Goal: Task Accomplishment & Management: Manage account settings

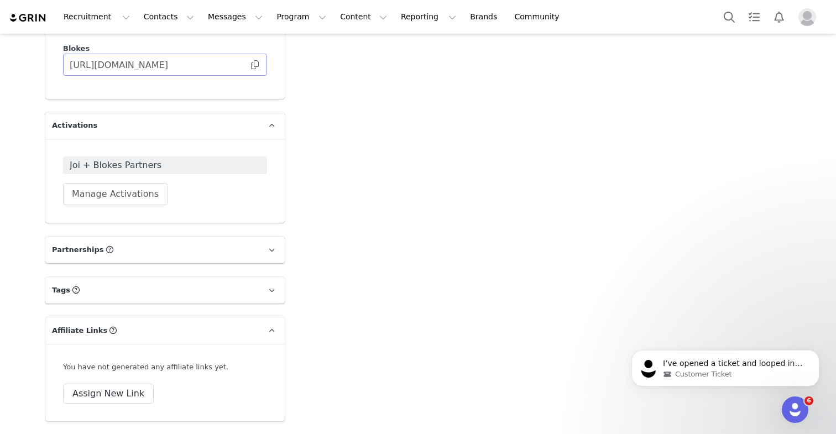
scroll to position [1845, 0]
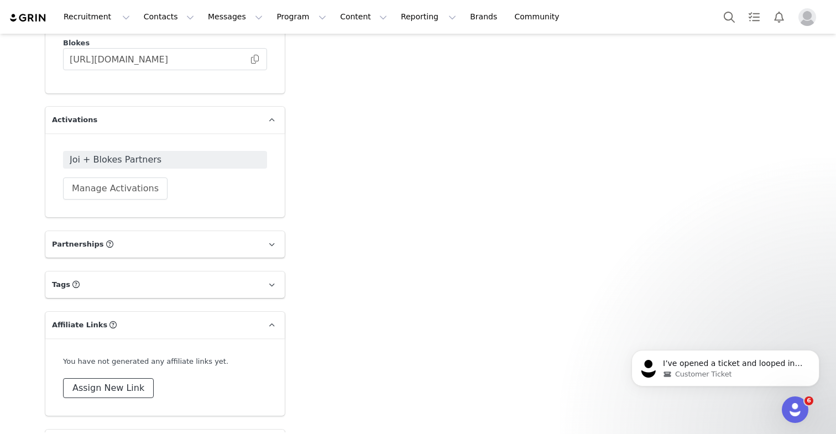
click at [114, 378] on button "Assign New Link" at bounding box center [108, 388] width 91 height 20
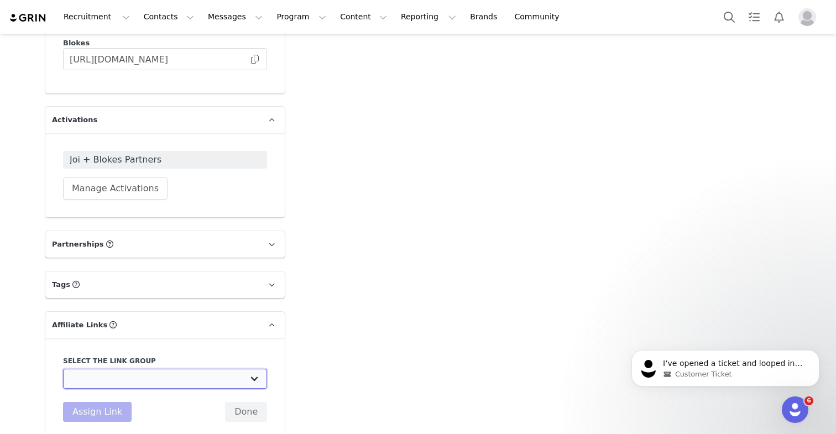
click at [168, 369] on select "Affiliate Link - Affiliates: [URL][DOMAIN_NAME] Ambassador link: [URL][DOMAIN_N…" at bounding box center [165, 379] width 204 height 20
select select "32232"
click at [63, 369] on select "Affiliate Link - Affiliates: [URL][DOMAIN_NAME] Ambassador link: [URL][DOMAIN_N…" at bounding box center [165, 379] width 204 height 20
click at [105, 402] on button "Assign Link" at bounding box center [97, 412] width 69 height 20
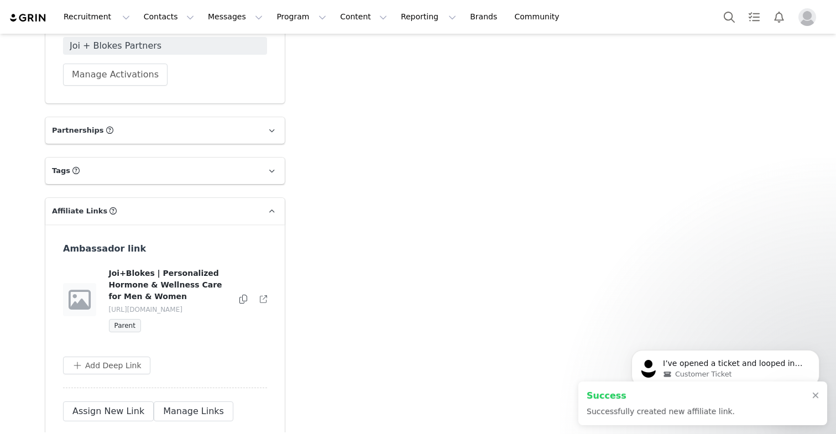
scroll to position [1998, 0]
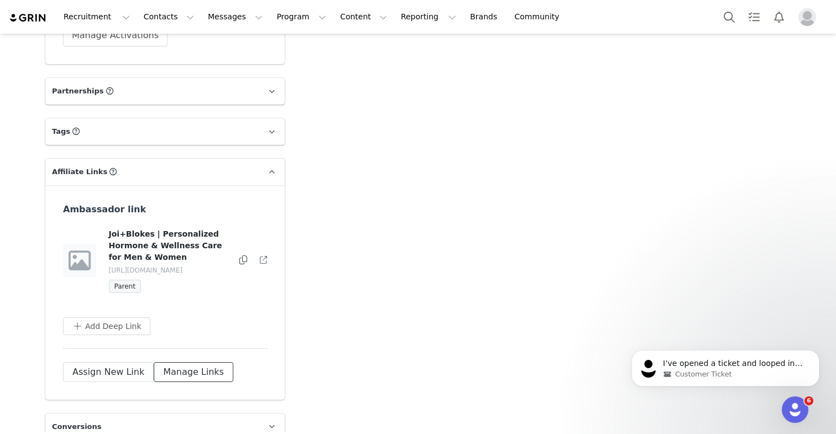
click at [186, 362] on button "Manage Links" at bounding box center [194, 372] width 80 height 20
click at [243, 254] on button "button" at bounding box center [240, 260] width 13 height 13
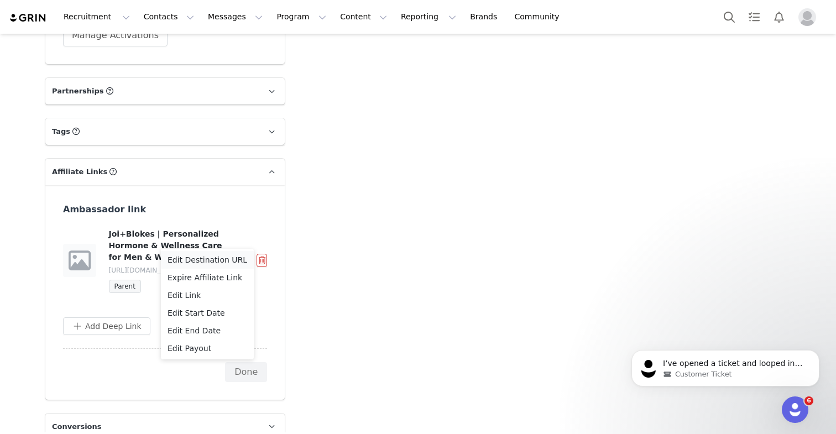
click at [211, 262] on span "Edit Destination URL" at bounding box center [208, 260] width 80 height 12
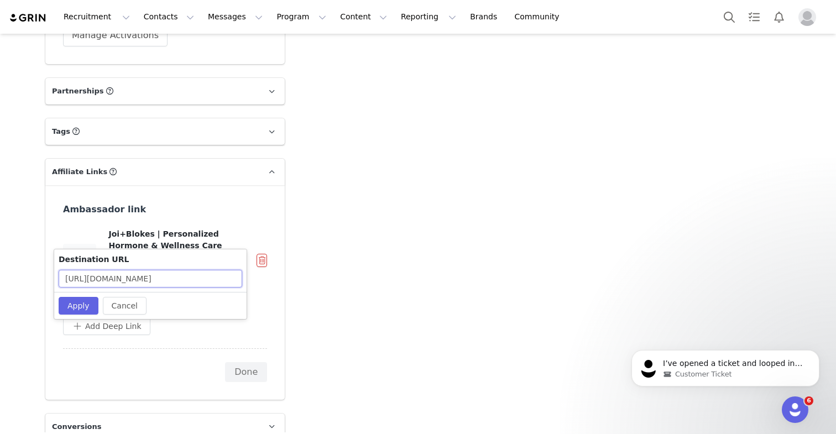
click at [171, 278] on input "[URL][DOMAIN_NAME]" at bounding box center [151, 279] width 184 height 18
paste input "?rs=Referral&rn=[PERSON_NAME]%20Muresan&rc=[PERSON_NAME]"
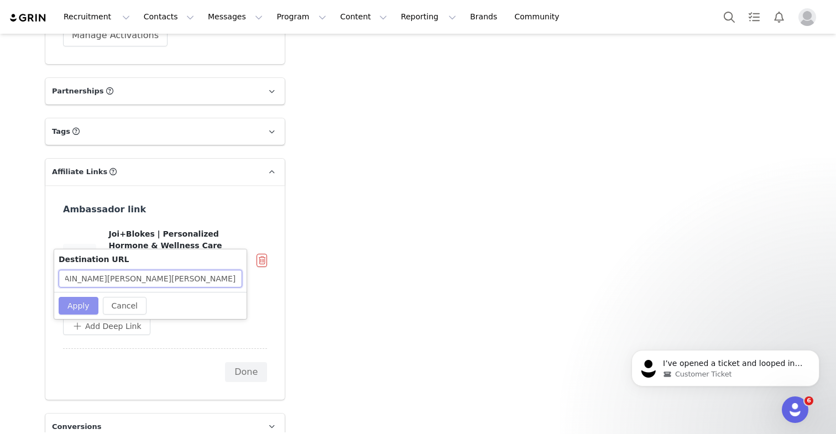
type input "[URL][DOMAIN_NAME][PERSON_NAME][PERSON_NAME]"
click at [87, 303] on button "Apply" at bounding box center [79, 306] width 40 height 18
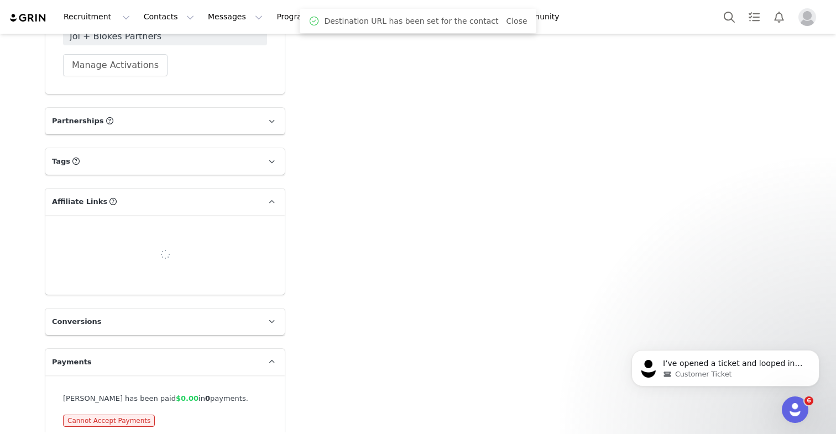
scroll to position [1998, 0]
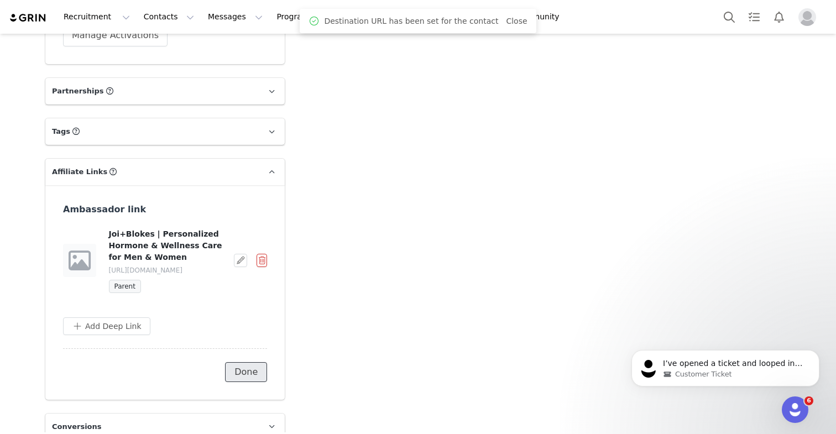
click at [239, 362] on button "Done" at bounding box center [246, 372] width 42 height 20
click at [244, 255] on icon at bounding box center [243, 259] width 8 height 9
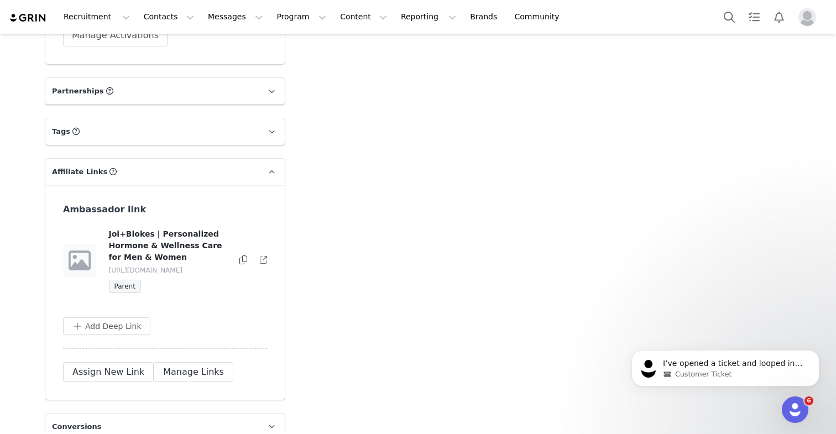
click at [247, 316] on div "Ambassador link Joi+Blokes | Personalized Hormone & Wellness Care for Men & Wom…" at bounding box center [165, 276] width 204 height 146
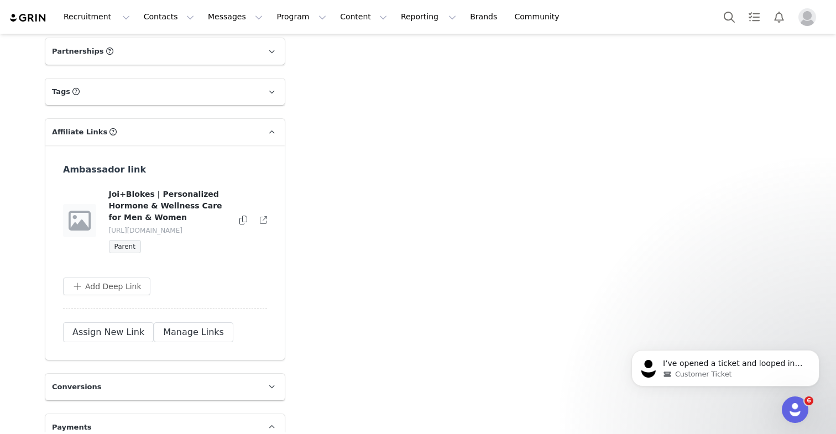
scroll to position [2040, 0]
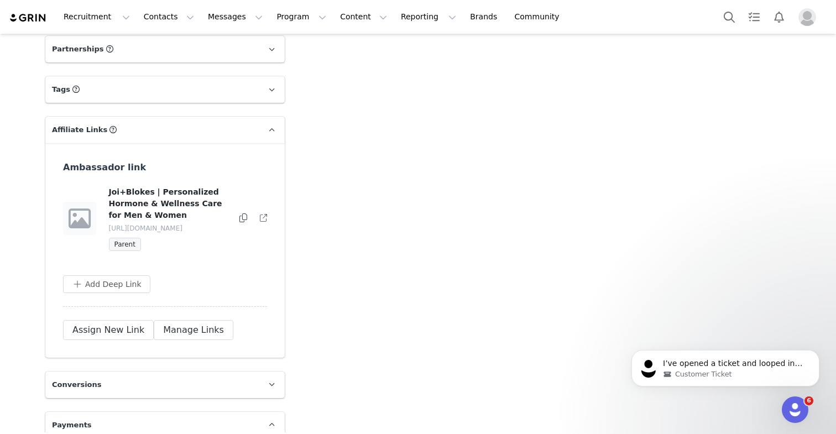
click at [268, 203] on div "Joi+Blokes | Personalized Hormone & Wellness Care for Men & Women [URL][DOMAIN_…" at bounding box center [164, 218] width 205 height 65
click at [263, 215] on icon at bounding box center [263, 218] width 7 height 7
click at [162, 320] on button "Manage Links" at bounding box center [194, 330] width 80 height 20
click at [239, 212] on button "button" at bounding box center [240, 218] width 13 height 13
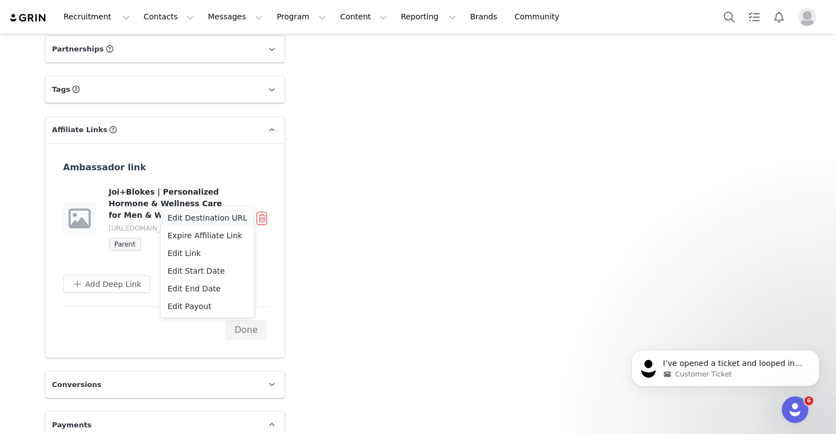
click at [223, 213] on span "Edit Destination URL" at bounding box center [208, 218] width 80 height 12
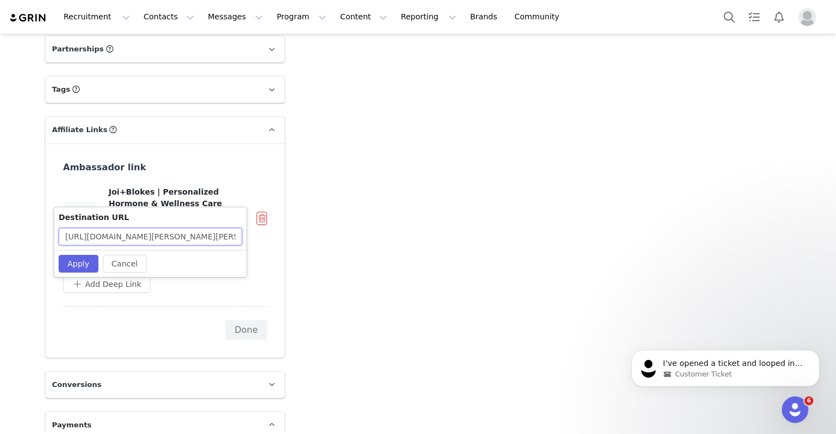
click at [202, 238] on input "[URL][DOMAIN_NAME][PERSON_NAME][PERSON_NAME]" at bounding box center [151, 237] width 184 height 18
click at [84, 265] on button "Apply" at bounding box center [79, 264] width 40 height 18
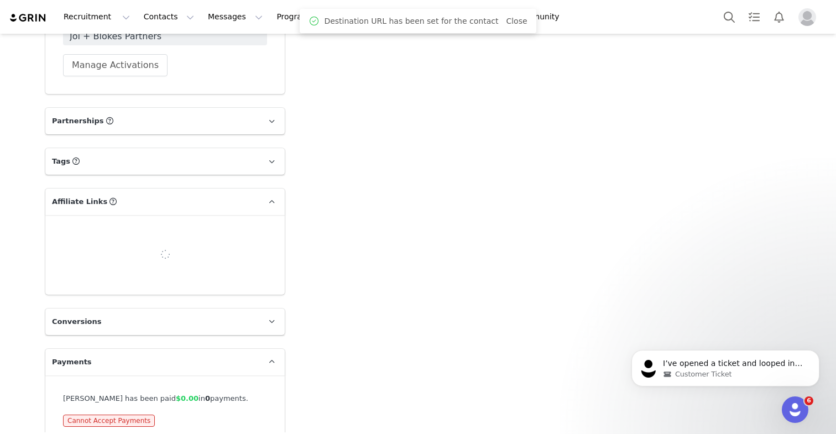
scroll to position [2040, 0]
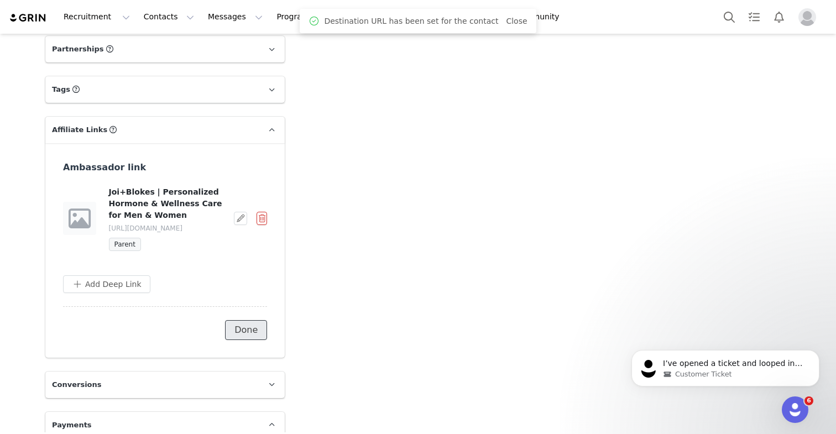
click at [238, 320] on button "Done" at bounding box center [246, 330] width 42 height 20
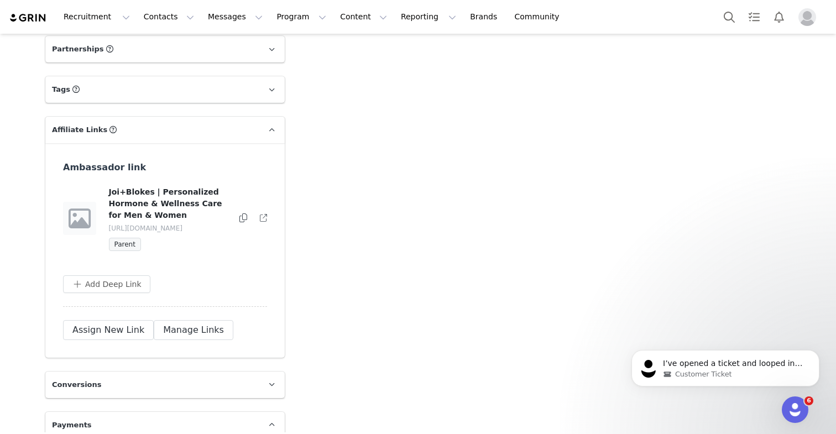
click at [245, 213] on icon at bounding box center [243, 217] width 8 height 9
click at [270, 194] on div "Ambassador link Joi+Blokes | Personalized Hormone & Wellness Care for Men & Wom…" at bounding box center [164, 250] width 239 height 215
click at [268, 196] on div "Ambassador link Joi+Blokes | Personalized Hormone & Wellness Care for Men & Wom…" at bounding box center [164, 250] width 239 height 215
click at [263, 213] on link at bounding box center [263, 218] width 7 height 11
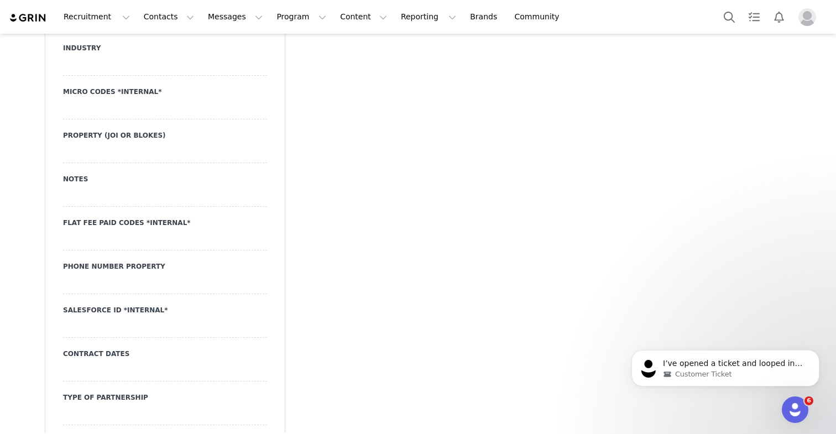
scroll to position [1073, 0]
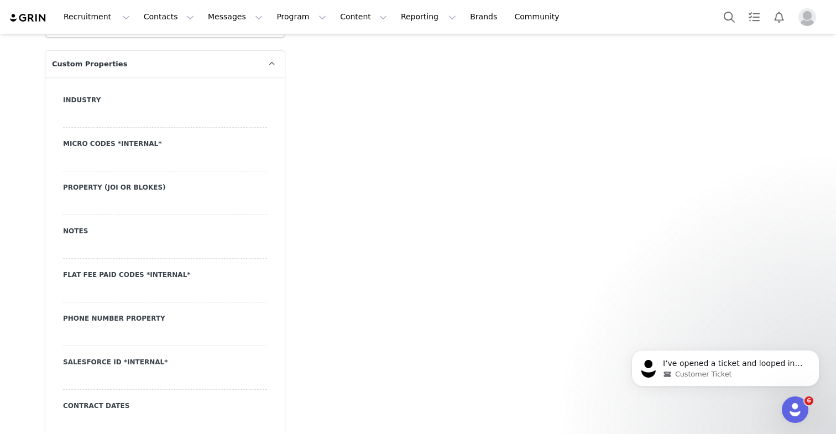
click at [130, 152] on div at bounding box center [165, 162] width 204 height 20
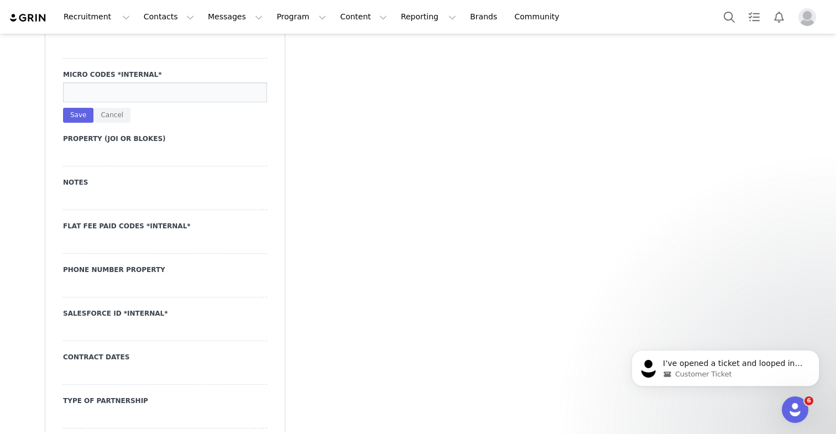
scroll to position [1154, 0]
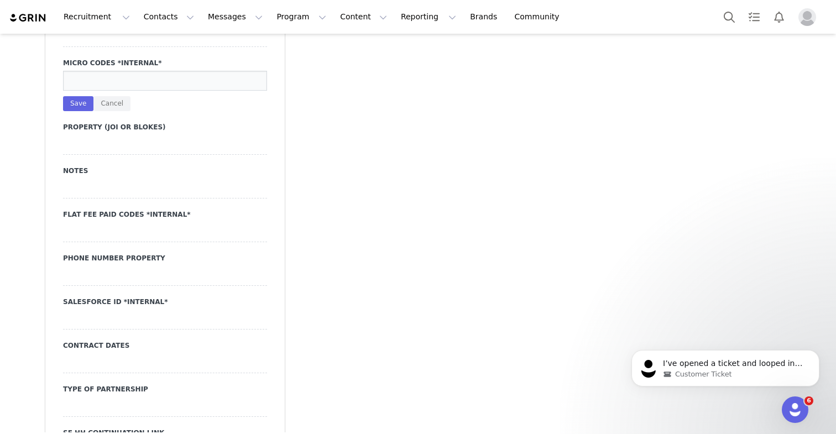
click at [84, 231] on div "Industry Micro Codes *Internal* Save Cancel Property (Joi or Blokes) Notes Flat…" at bounding box center [165, 237] width 204 height 446
click at [75, 222] on div at bounding box center [165, 232] width 204 height 20
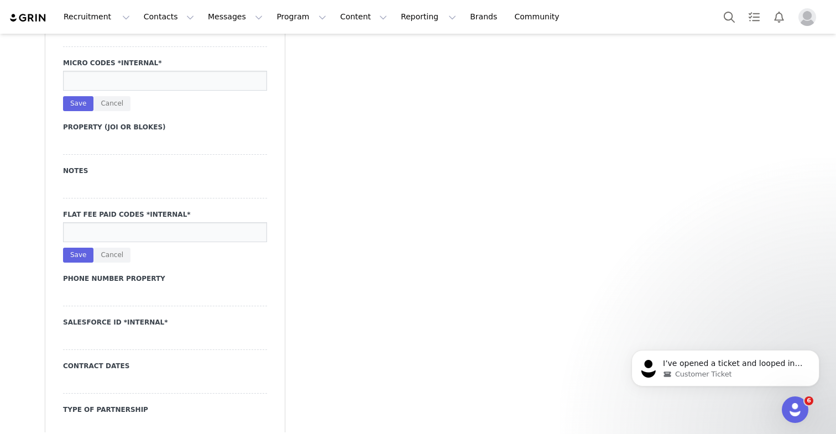
click at [75, 222] on input at bounding box center [165, 232] width 204 height 20
type input "[PERSON_NAME]"
click at [76, 248] on button "Save" at bounding box center [78, 255] width 30 height 15
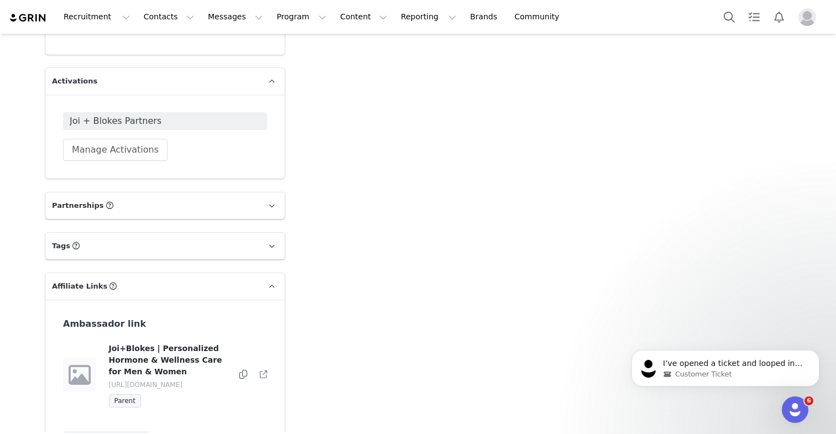
scroll to position [1983, 0]
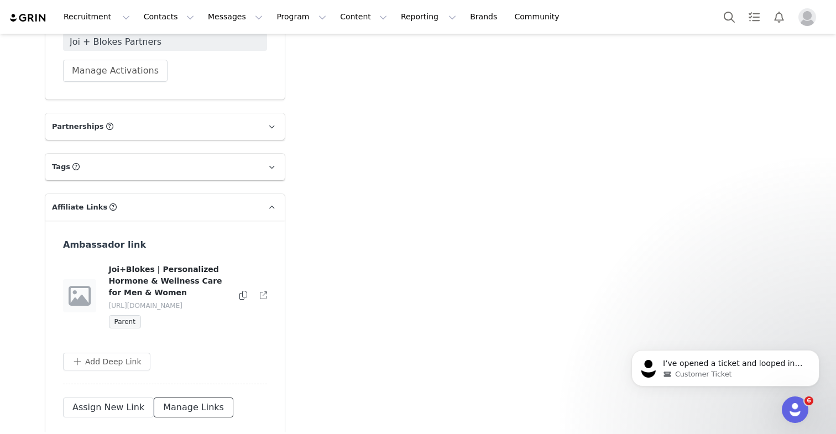
click at [170, 398] on button "Manage Links" at bounding box center [194, 408] width 80 height 20
click at [263, 289] on button "button" at bounding box center [262, 295] width 11 height 13
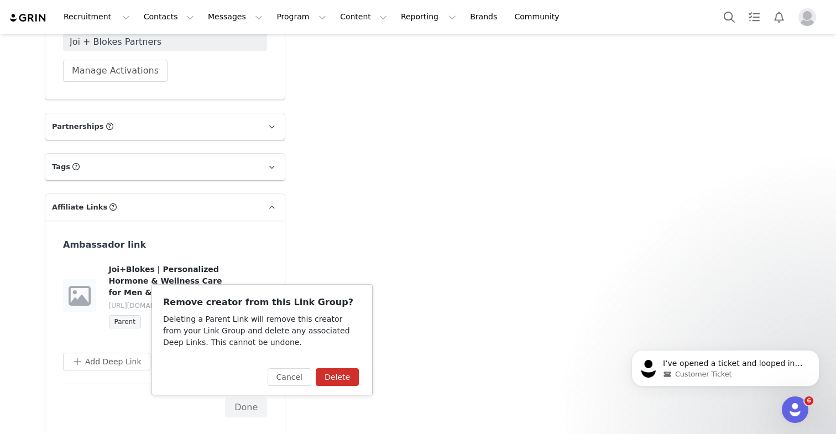
click at [341, 374] on button "Delete" at bounding box center [337, 377] width 43 height 18
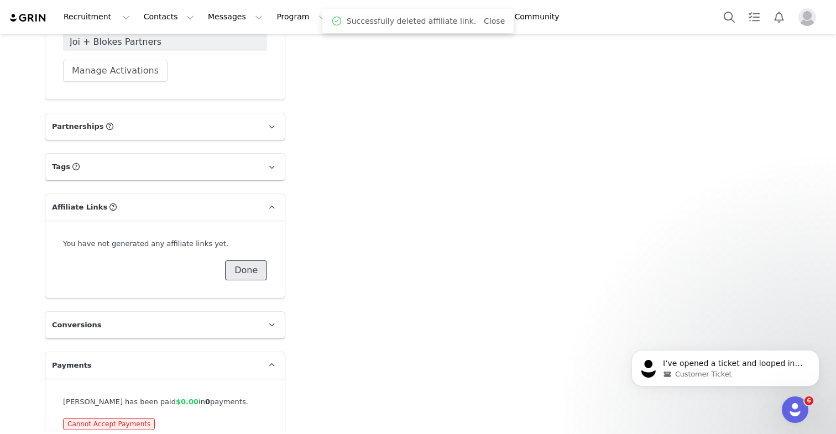
click at [237, 260] on button "Done" at bounding box center [246, 270] width 42 height 20
click at [140, 260] on button "Assign New Link" at bounding box center [108, 270] width 91 height 20
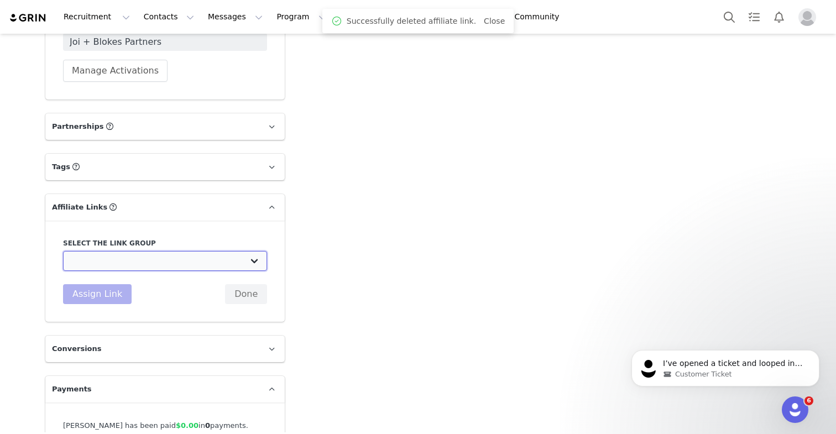
click at [126, 251] on select "Affiliate Link - Affiliates: [URL][DOMAIN_NAME] Ambassador link: [URL][DOMAIN_N…" at bounding box center [165, 261] width 204 height 20
select select "32232"
click at [63, 251] on select "Affiliate Link - Affiliates: [URL][DOMAIN_NAME] Ambassador link: [URL][DOMAIN_N…" at bounding box center [165, 261] width 204 height 20
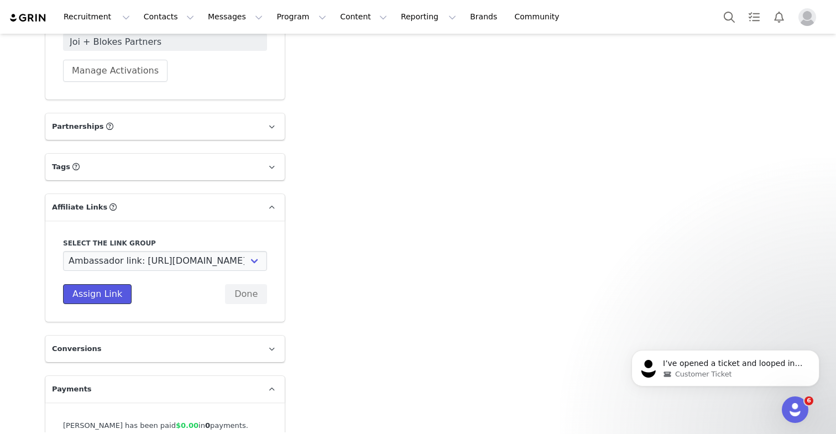
click at [108, 284] on button "Assign Link" at bounding box center [97, 294] width 69 height 20
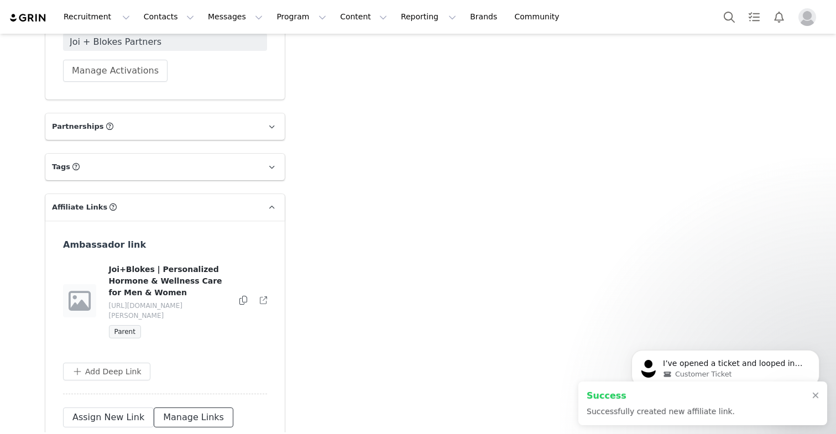
click at [192, 408] on button "Manage Links" at bounding box center [194, 418] width 80 height 20
click at [241, 294] on button "button" at bounding box center [240, 300] width 13 height 13
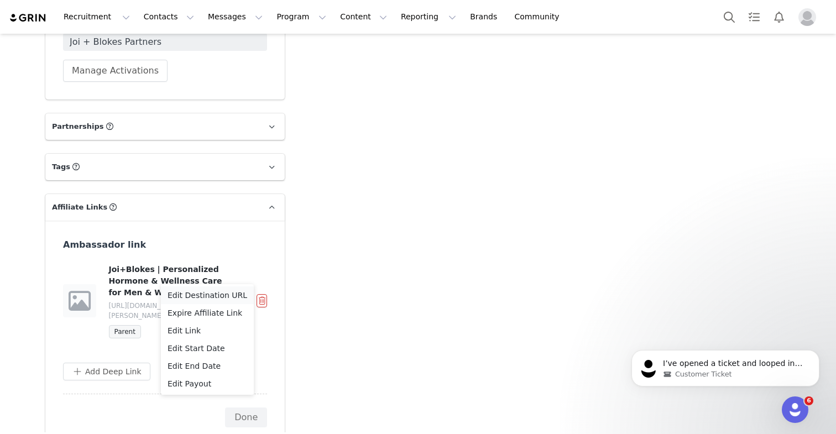
click at [198, 292] on span "Edit Destination URL" at bounding box center [208, 295] width 80 height 12
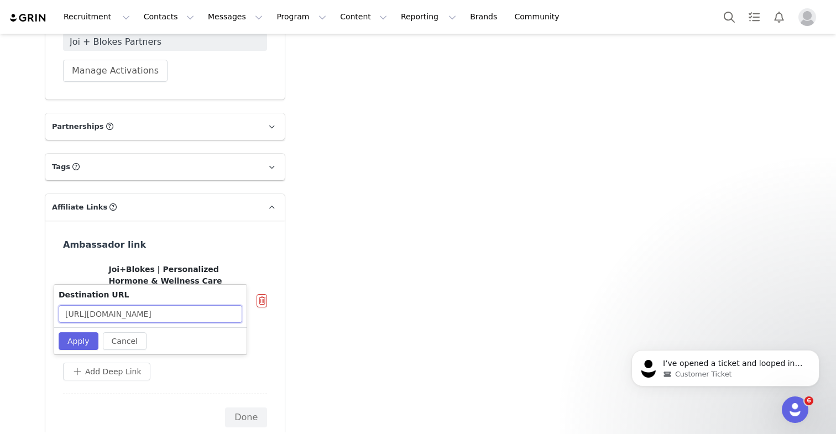
click at [190, 312] on input "[URL][DOMAIN_NAME]" at bounding box center [151, 314] width 184 height 18
click at [186, 311] on input "[URL][DOMAIN_NAME]" at bounding box center [151, 314] width 184 height 18
paste input "?rs=Referral&rn=[PERSON_NAME]%20Muresan&rc=[PERSON_NAME]"
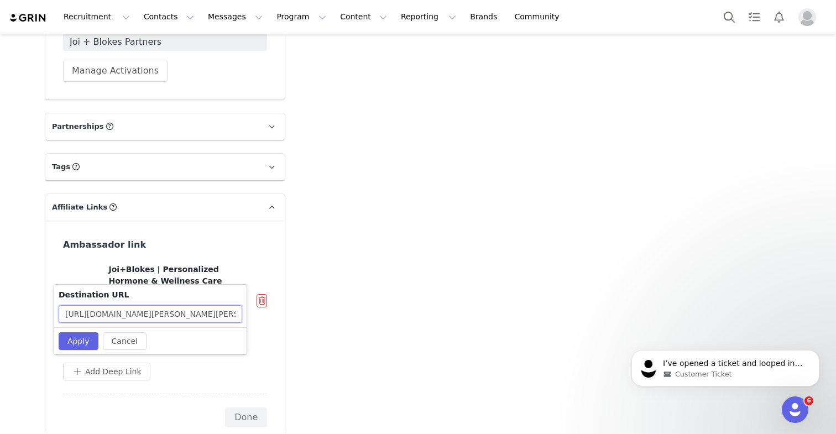
scroll to position [0, 103]
type input "[URL][DOMAIN_NAME][PERSON_NAME][PERSON_NAME]"
click at [95, 340] on button "Apply" at bounding box center [79, 341] width 40 height 18
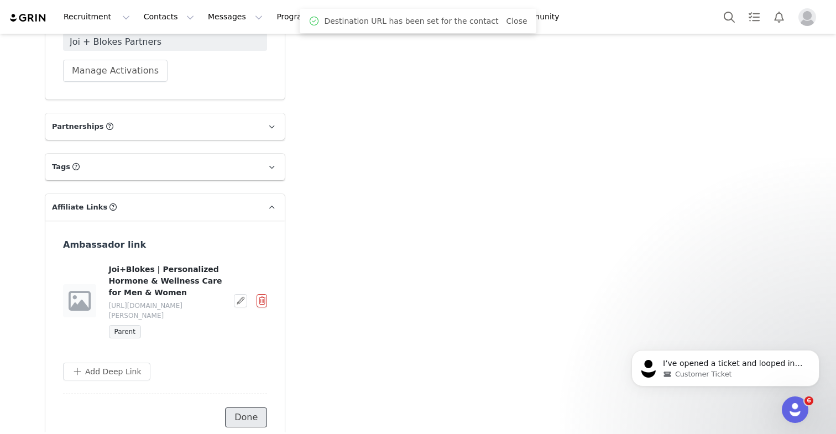
click at [245, 408] on button "Done" at bounding box center [246, 418] width 42 height 20
click at [268, 295] on div at bounding box center [263, 300] width 8 height 11
click at [262, 297] on icon at bounding box center [263, 300] width 7 height 7
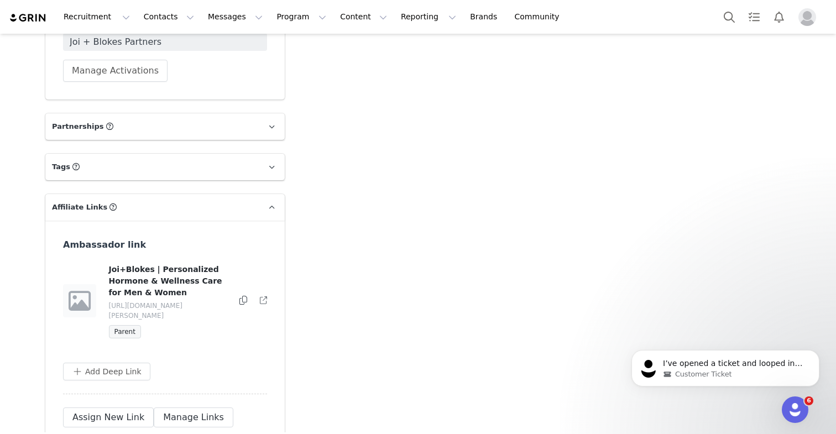
click at [242, 296] on icon at bounding box center [243, 300] width 8 height 9
click at [233, 356] on div "Ambassador link [PERSON_NAME]+Blokes | Personalized Hormone & Wellness Care for…" at bounding box center [165, 316] width 204 height 156
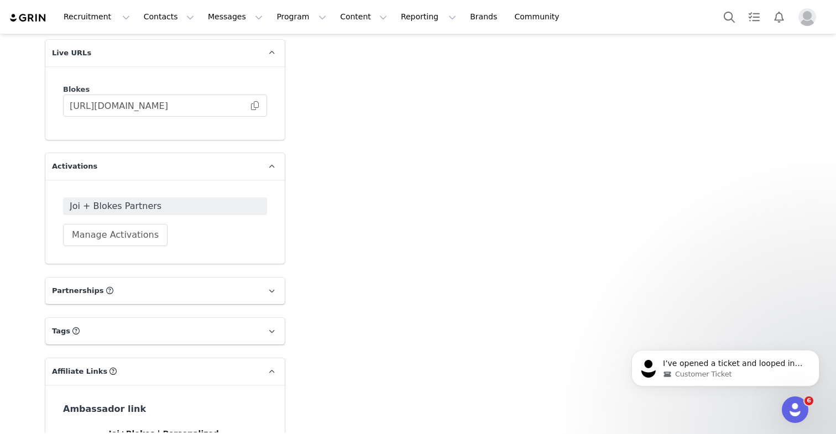
scroll to position [1690, 0]
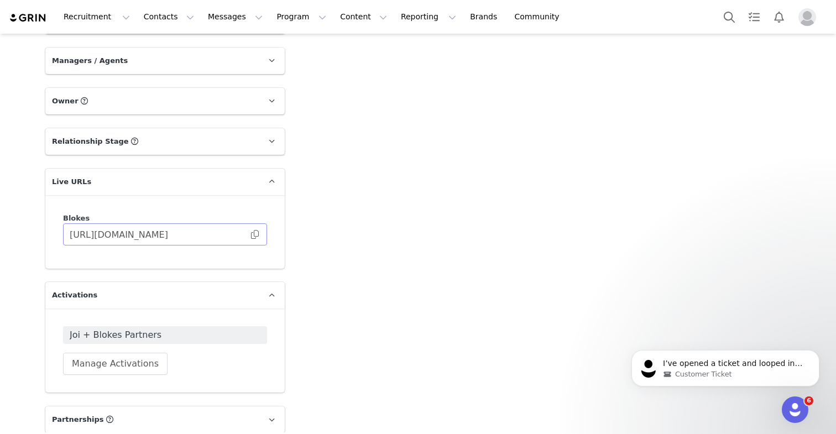
click at [258, 234] on span at bounding box center [254, 234] width 11 height 0
click at [255, 234] on span at bounding box center [254, 234] width 11 height 0
